Goal: Find specific page/section: Find specific page/section

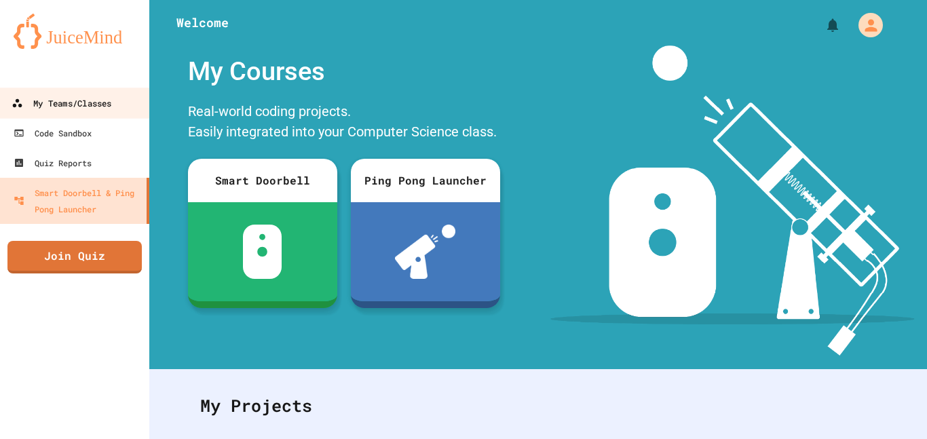
click at [90, 109] on div "My Teams/Classes" at bounding box center [62, 103] width 100 height 17
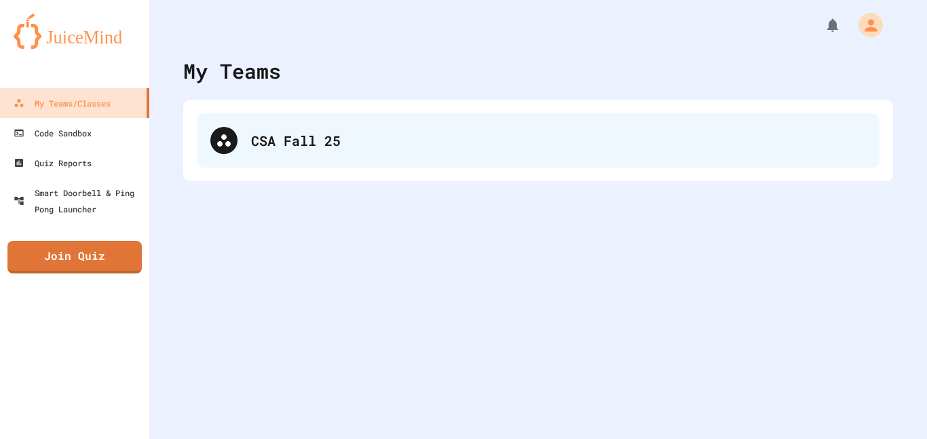
click at [257, 143] on div "CSA Fall 25" at bounding box center [558, 140] width 615 height 20
